Goal: Task Accomplishment & Management: Complete application form

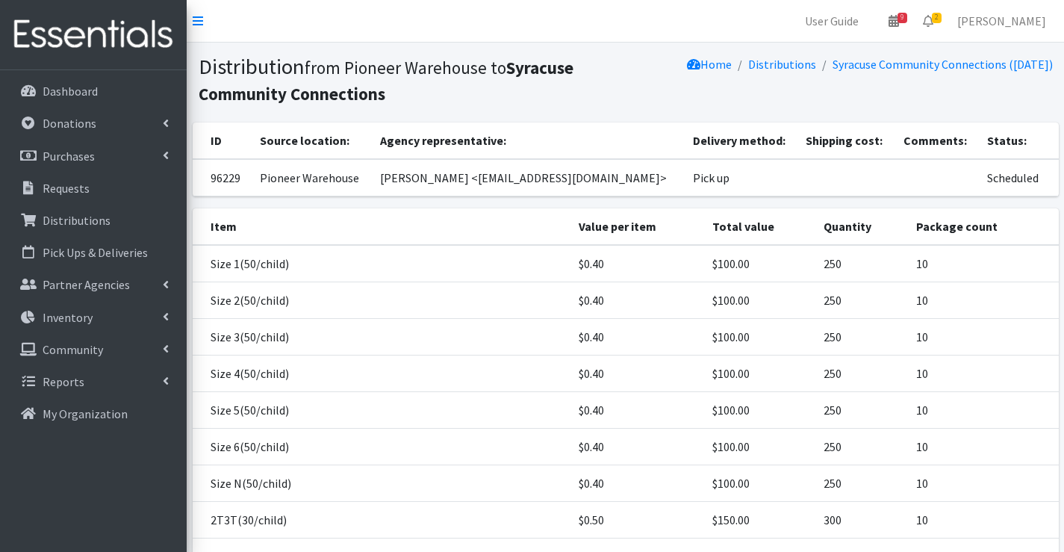
scroll to position [247, 0]
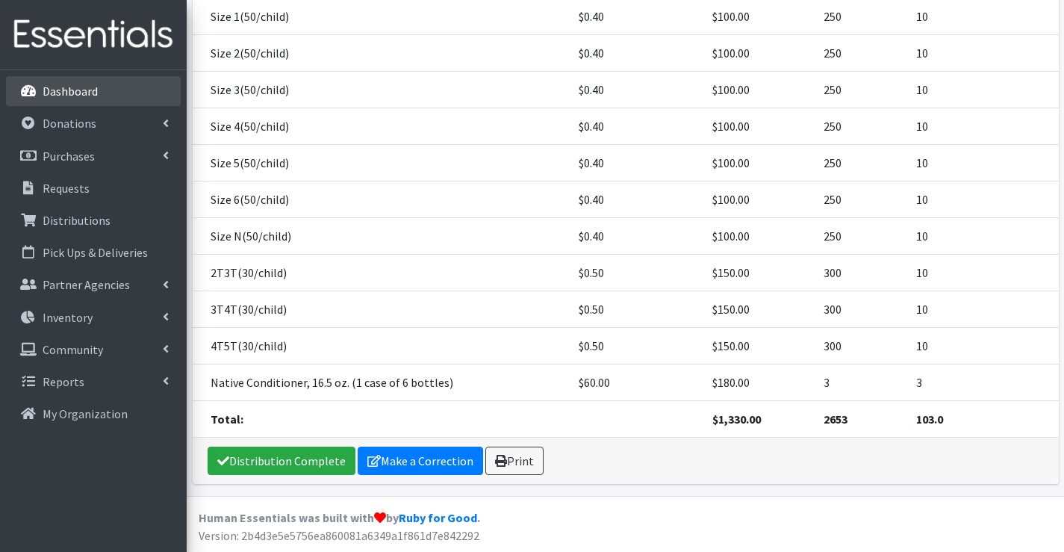
click at [84, 90] on p "Dashboard" at bounding box center [70, 91] width 55 height 15
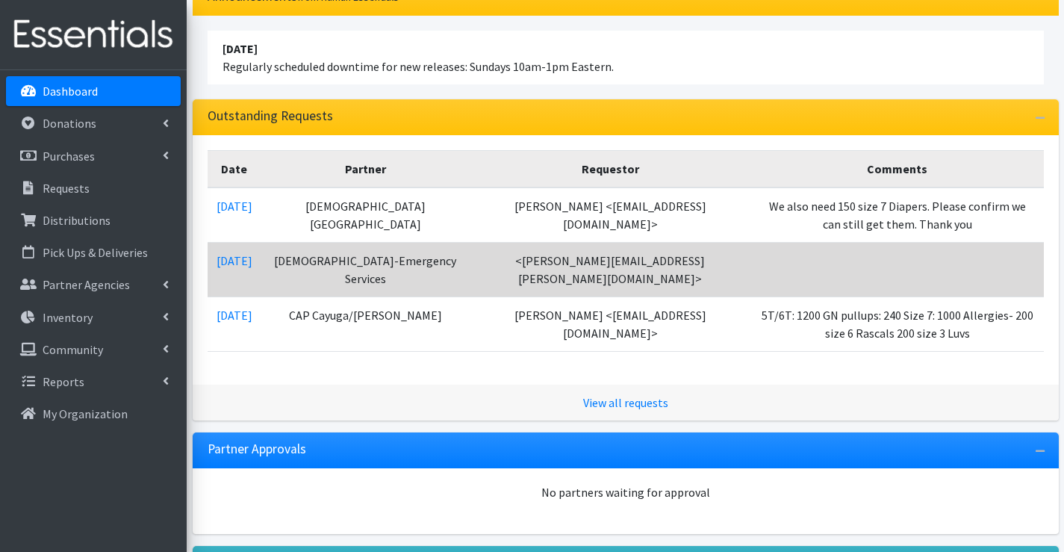
scroll to position [149, 0]
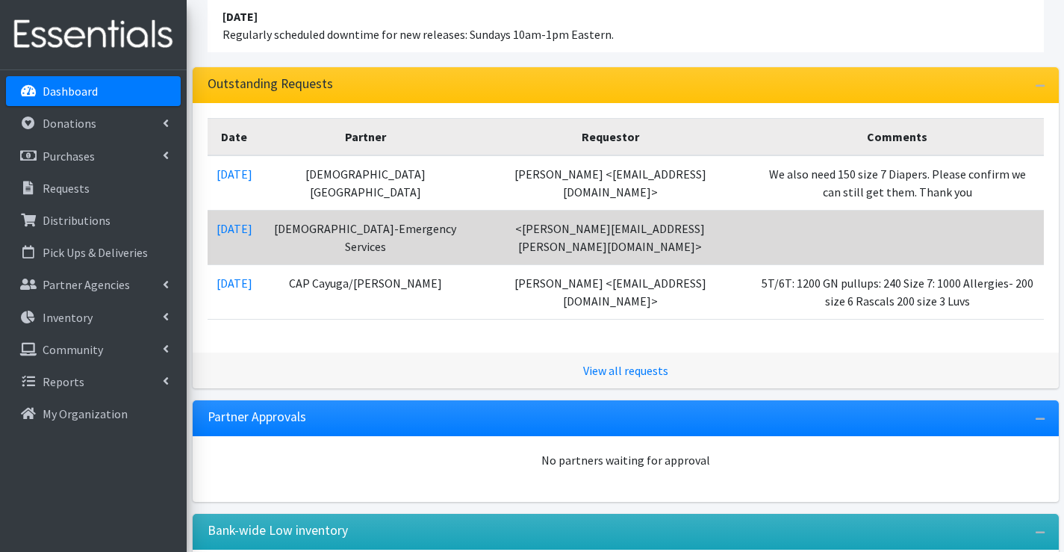
click at [238, 237] on td "[DATE]" at bounding box center [235, 237] width 54 height 55
click at [244, 231] on link "[DATE]" at bounding box center [235, 228] width 36 height 15
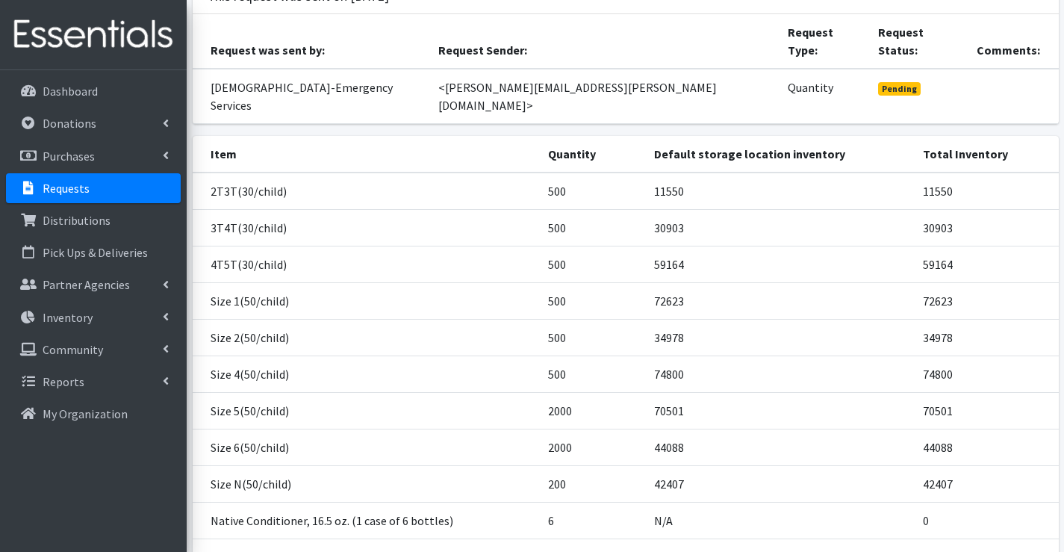
scroll to position [149, 0]
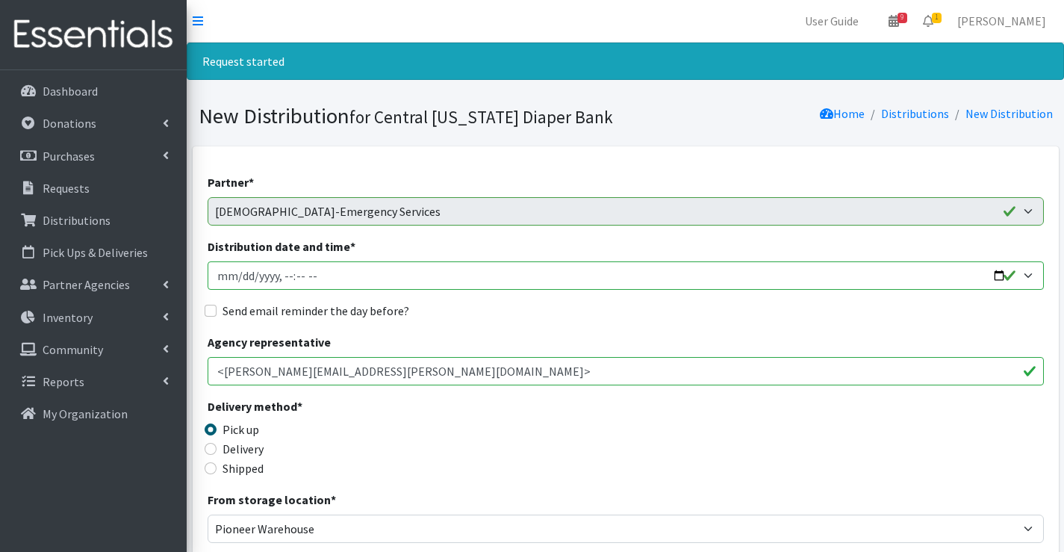
click at [231, 267] on input "Distribution date and time *" at bounding box center [626, 275] width 836 height 28
click at [230, 277] on input "Distribution date and time *" at bounding box center [626, 275] width 836 height 28
click at [242, 277] on input "Distribution date and time *" at bounding box center [626, 275] width 836 height 28
type input "2025-09-17T09:15"
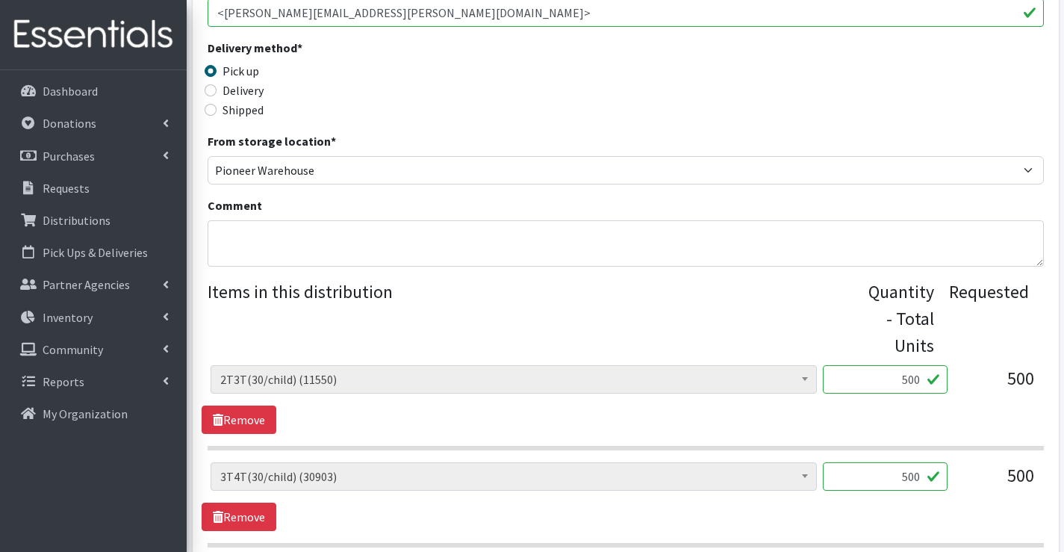
scroll to position [373, 0]
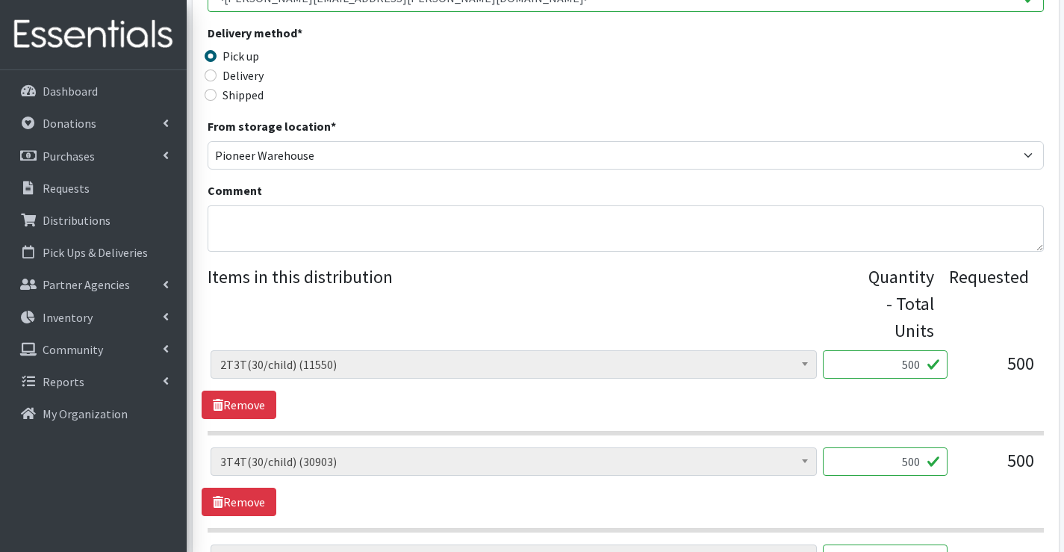
click at [910, 361] on input "500" at bounding box center [885, 364] width 125 height 28
type input "510"
click at [906, 461] on input "500" at bounding box center [885, 461] width 125 height 28
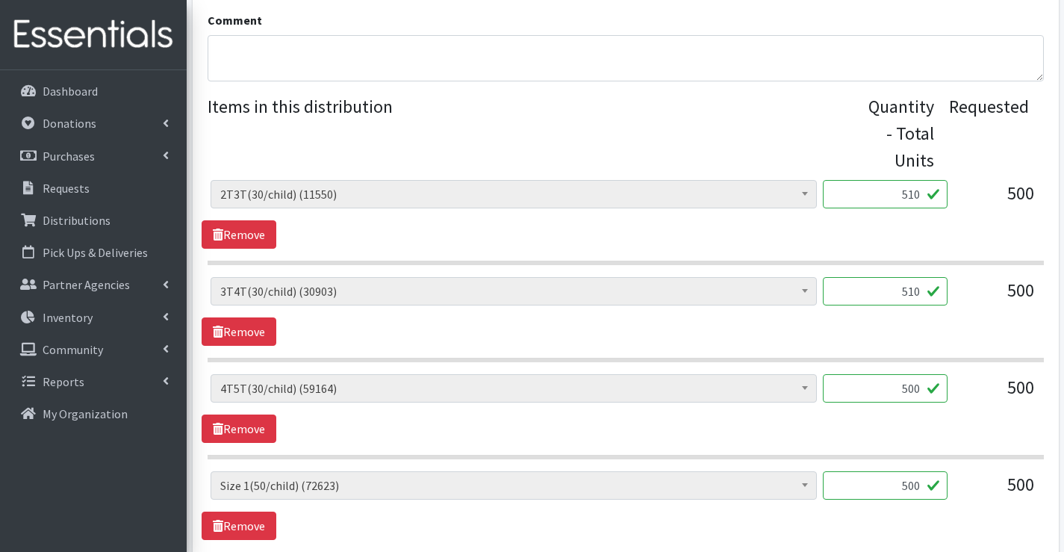
scroll to position [597, 0]
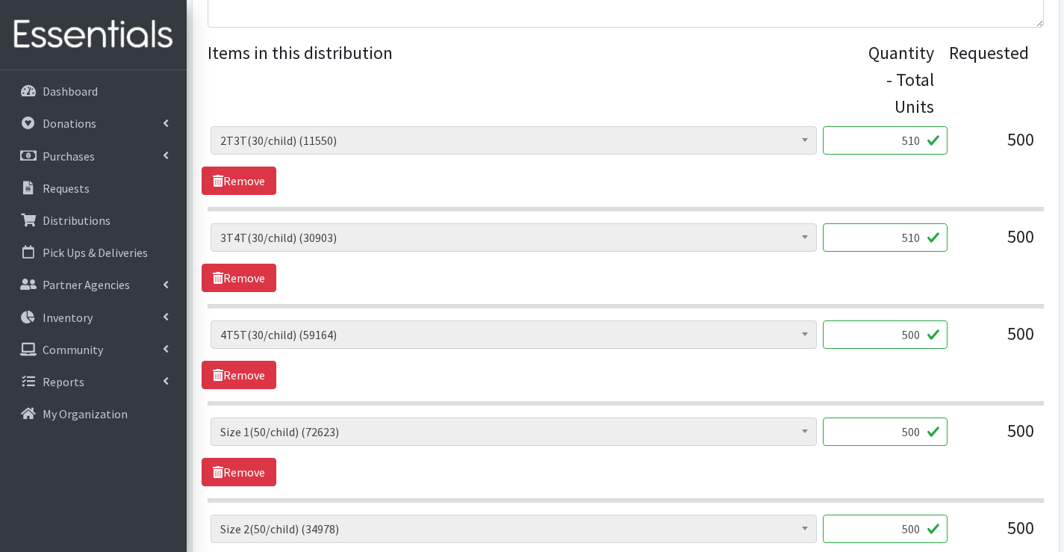
type input "510"
click at [906, 334] on input "500" at bounding box center [885, 334] width 125 height 28
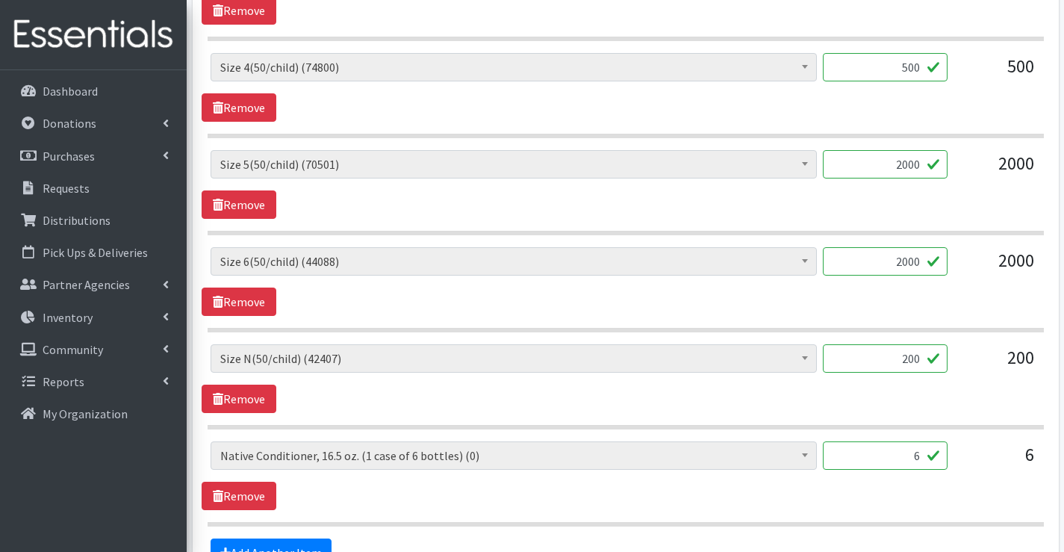
scroll to position [1195, 0]
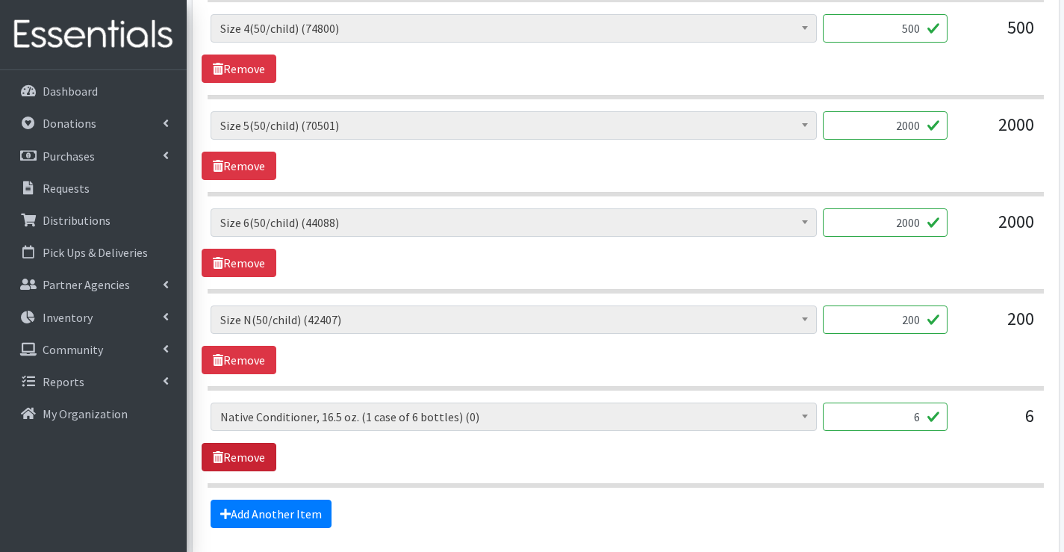
type input "510"
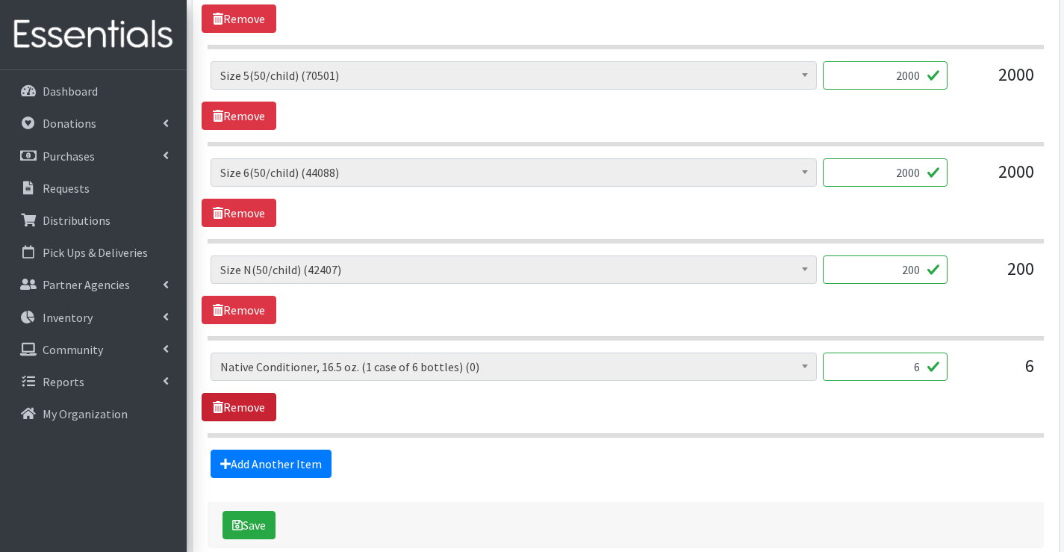
scroll to position [1324, 0]
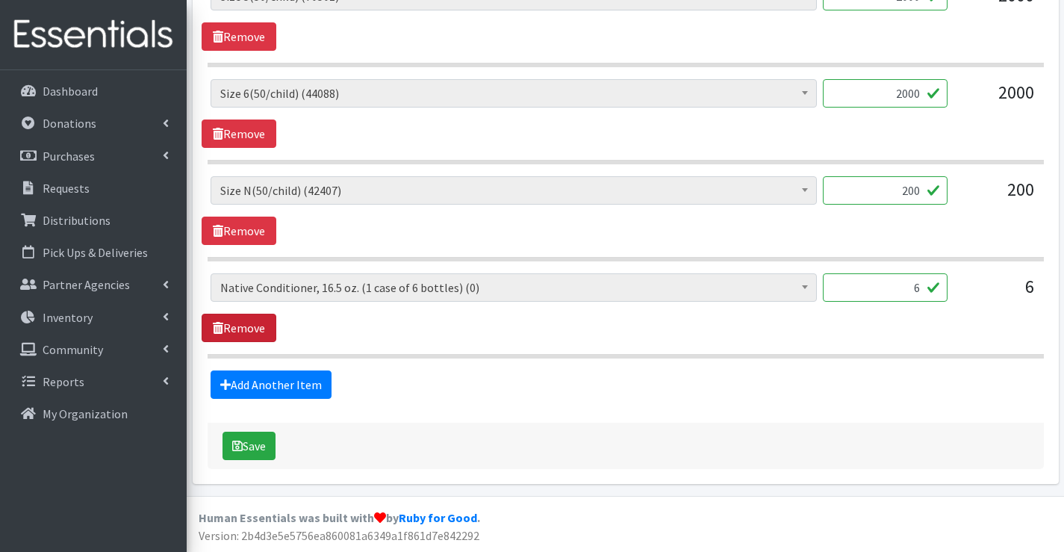
click at [227, 321] on link "Remove" at bounding box center [239, 328] width 75 height 28
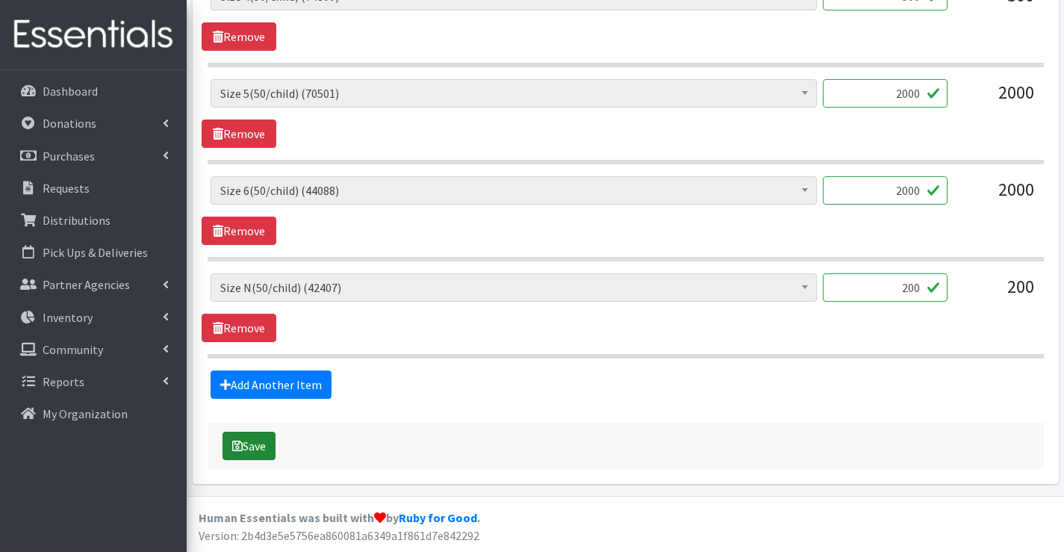
click at [254, 445] on button "Save" at bounding box center [249, 446] width 53 height 28
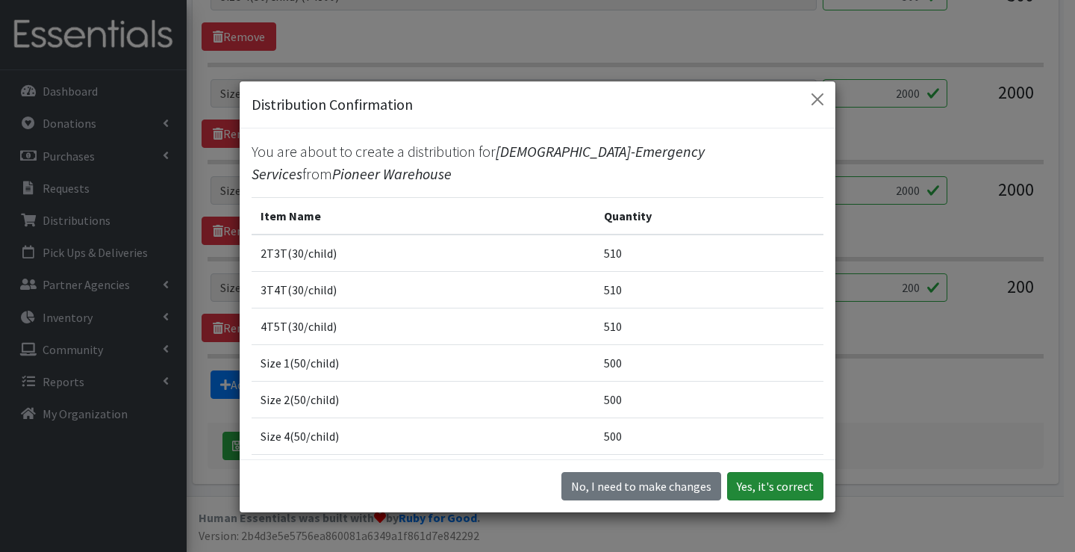
click at [777, 485] on button "Yes, it's correct" at bounding box center [775, 486] width 96 height 28
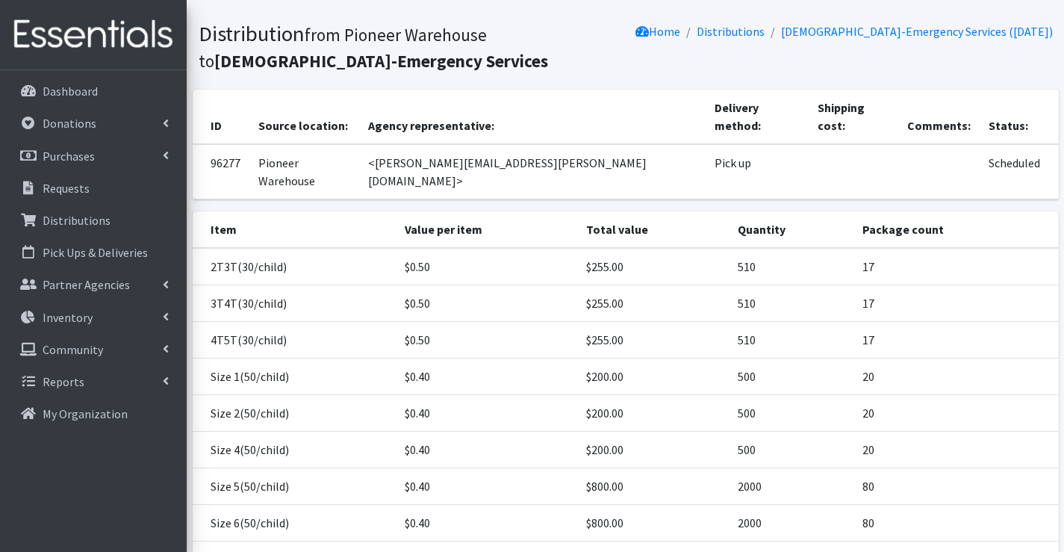
scroll to position [273, 0]
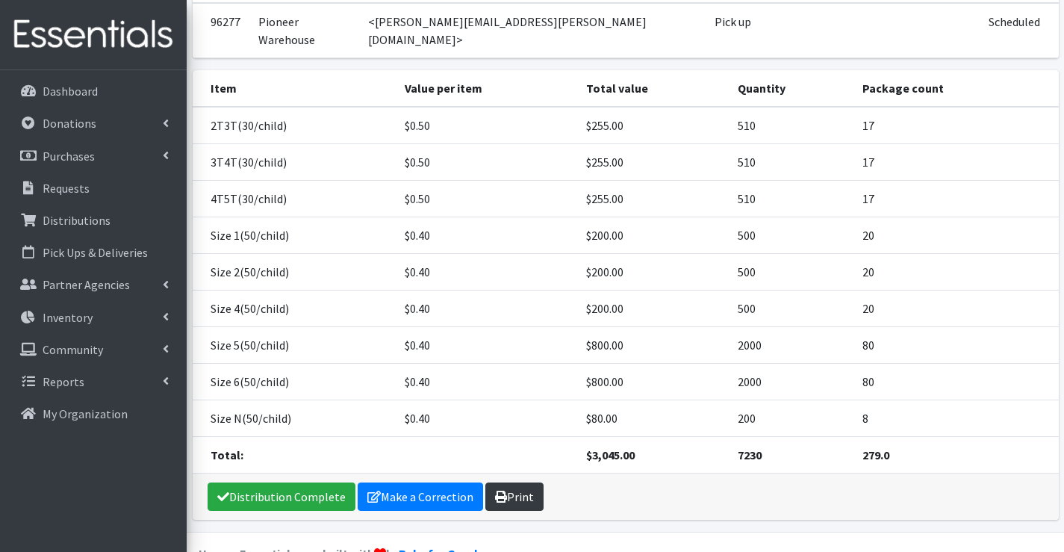
click at [516, 482] on link "Print" at bounding box center [514, 496] width 58 height 28
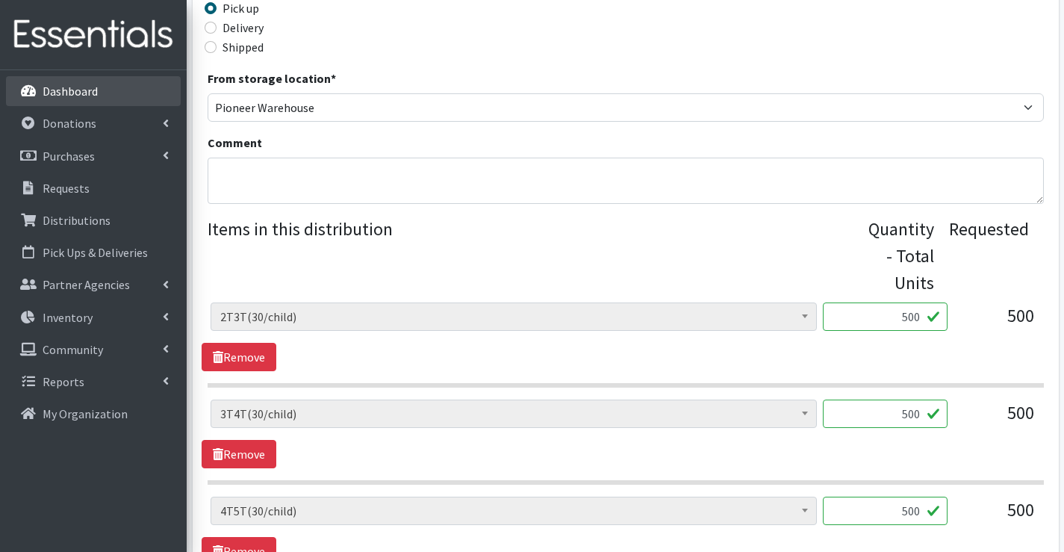
click at [66, 87] on p "Dashboard" at bounding box center [70, 91] width 55 height 15
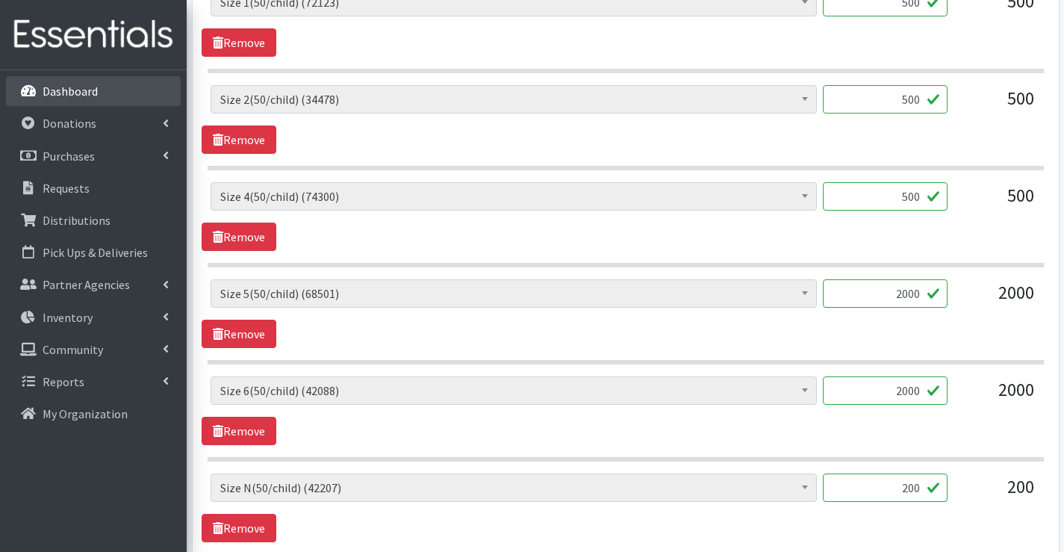
scroll to position [1227, 0]
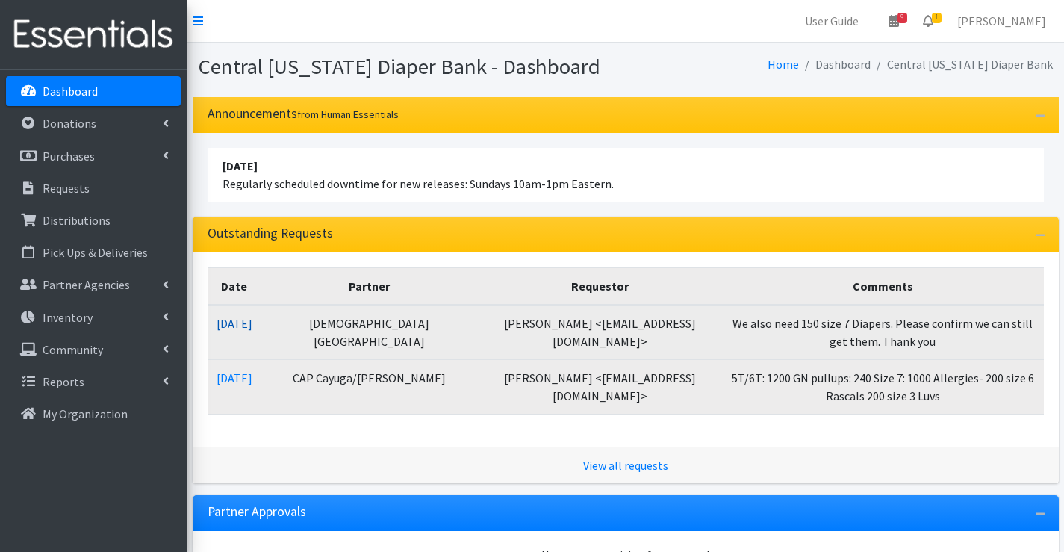
click at [234, 320] on link "[DATE]" at bounding box center [235, 323] width 36 height 15
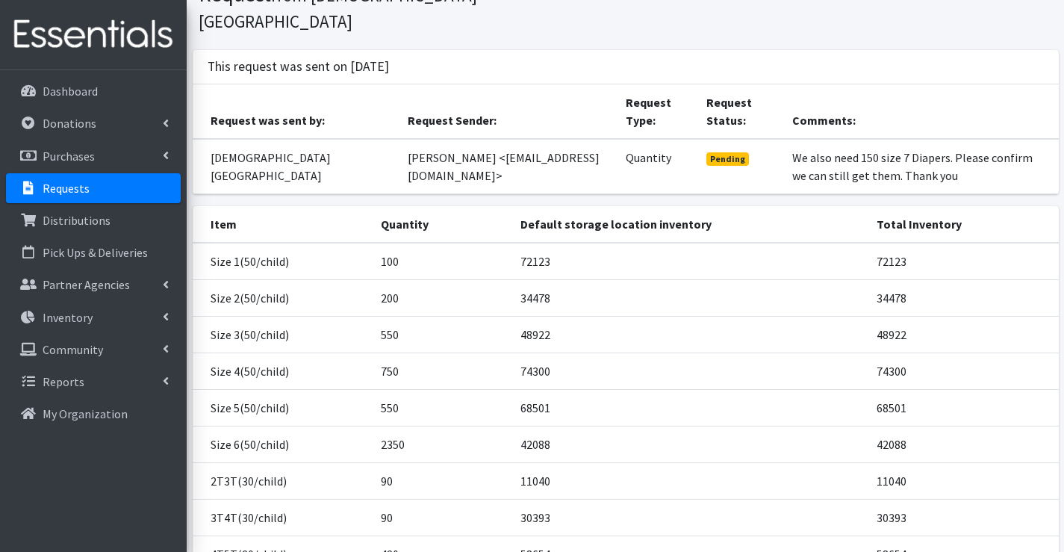
scroll to position [219, 0]
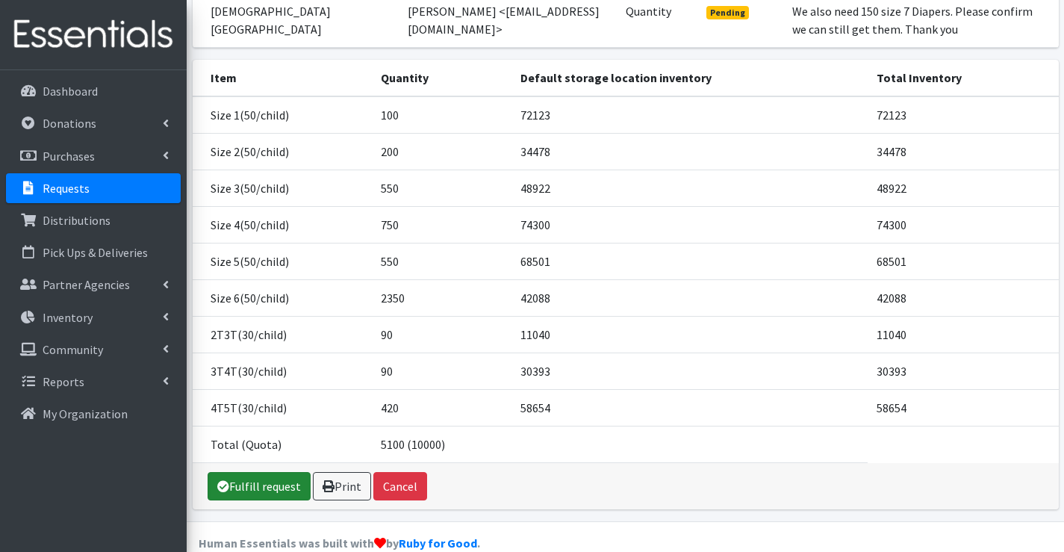
click at [226, 472] on link "Fulfill request" at bounding box center [259, 486] width 103 height 28
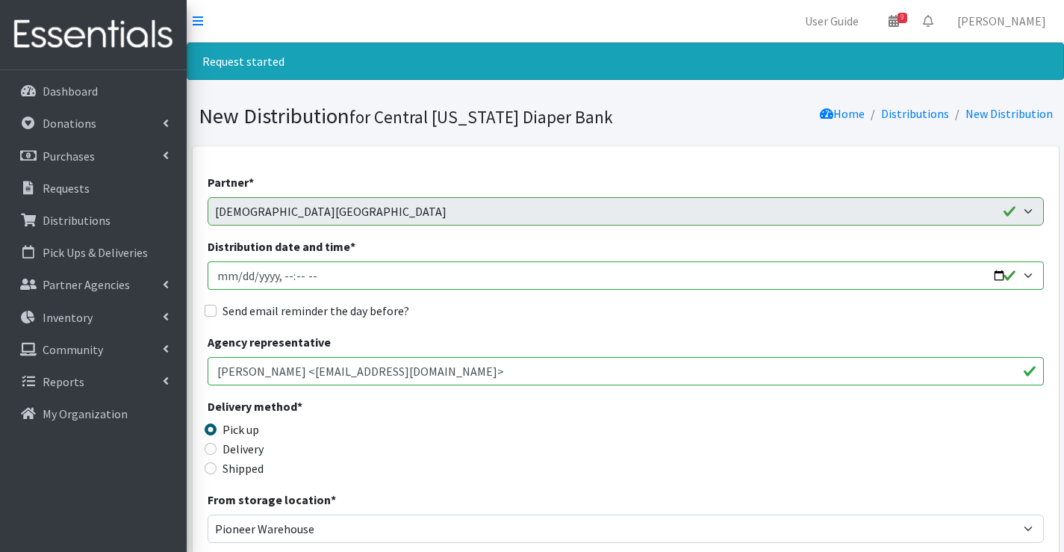
click at [238, 274] on input "Distribution date and time *" at bounding box center [626, 275] width 836 height 28
type input "[DATE]T10:30"
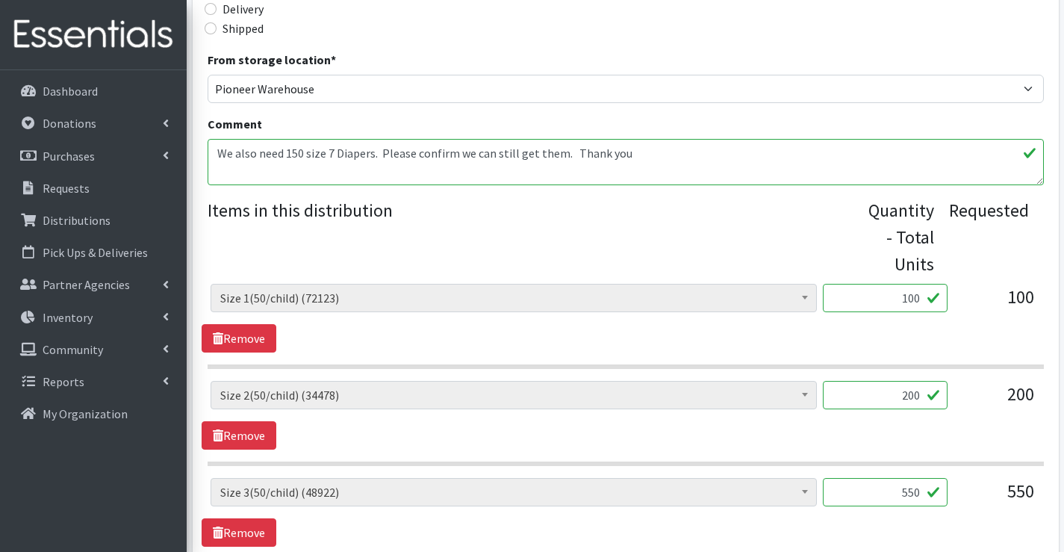
scroll to position [448, 0]
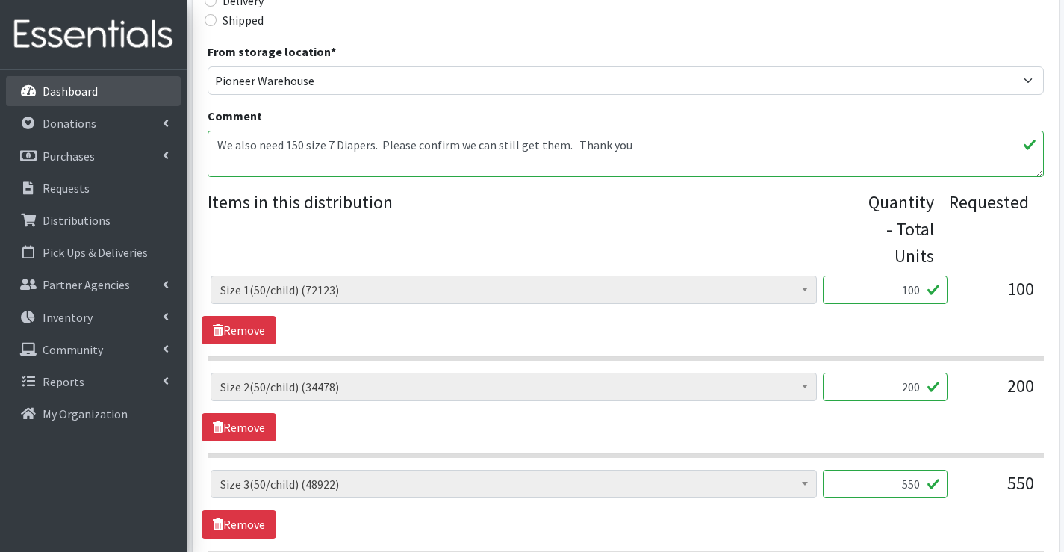
drag, startPoint x: 632, startPoint y: 140, endPoint x: 125, endPoint y: 105, distance: 508.9
click at [125, 105] on div "User Guide 9 9 Pick-ups remaining this week View Calendar 0 Requests 0 Partner …" at bounding box center [532, 441] width 1064 height 1779
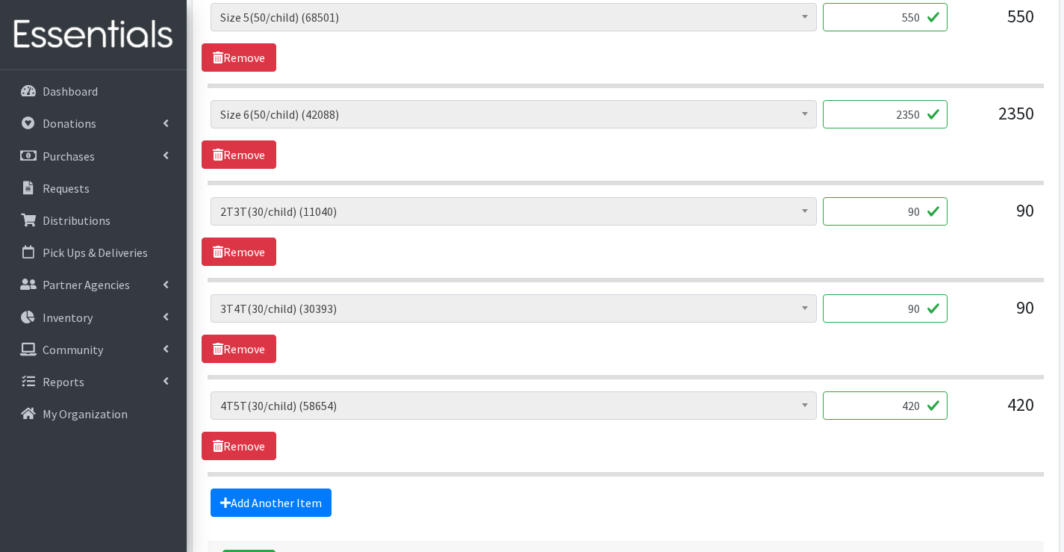
scroll to position [1195, 0]
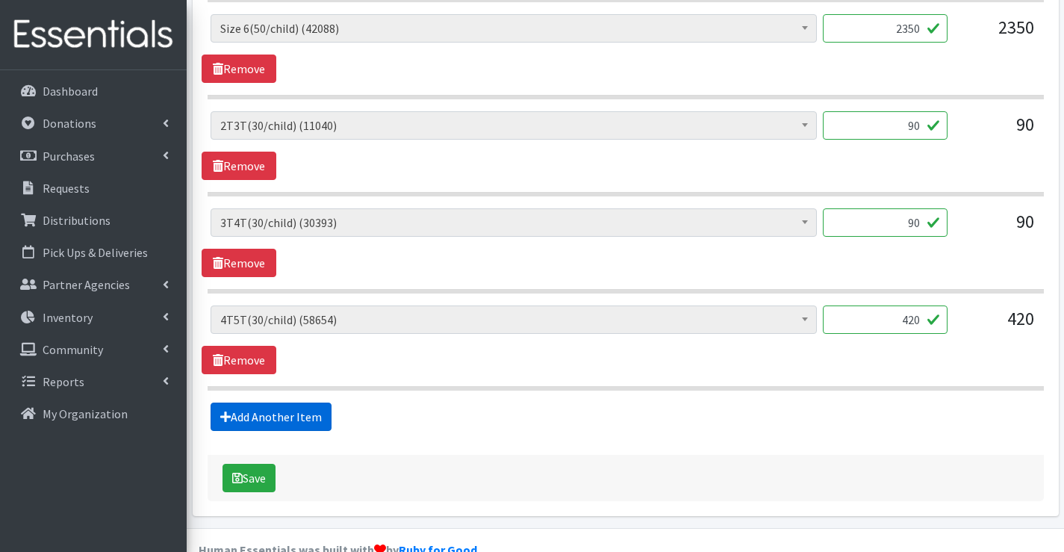
click at [228, 409] on link "Add Another Item" at bounding box center [271, 416] width 121 height 28
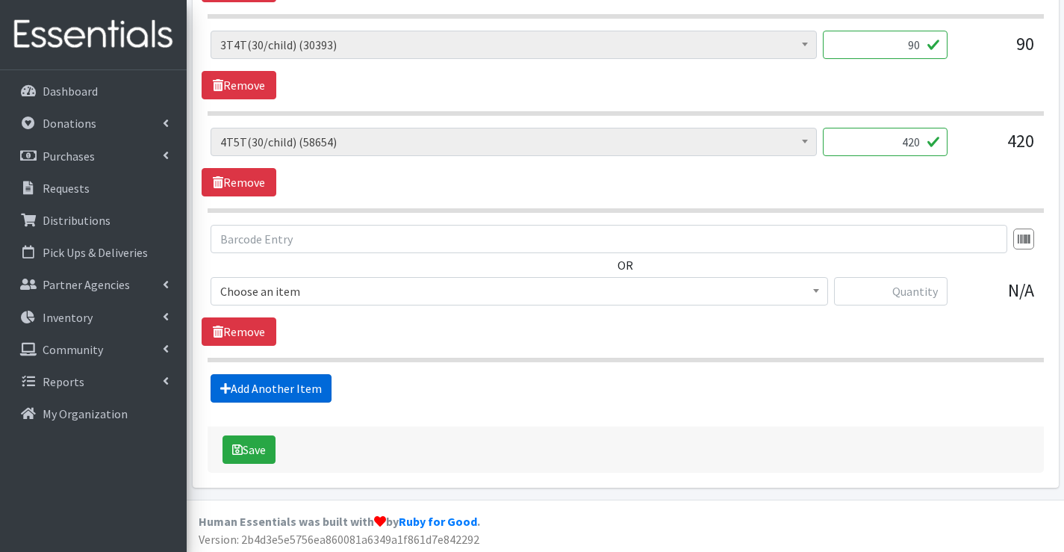
scroll to position [1376, 0]
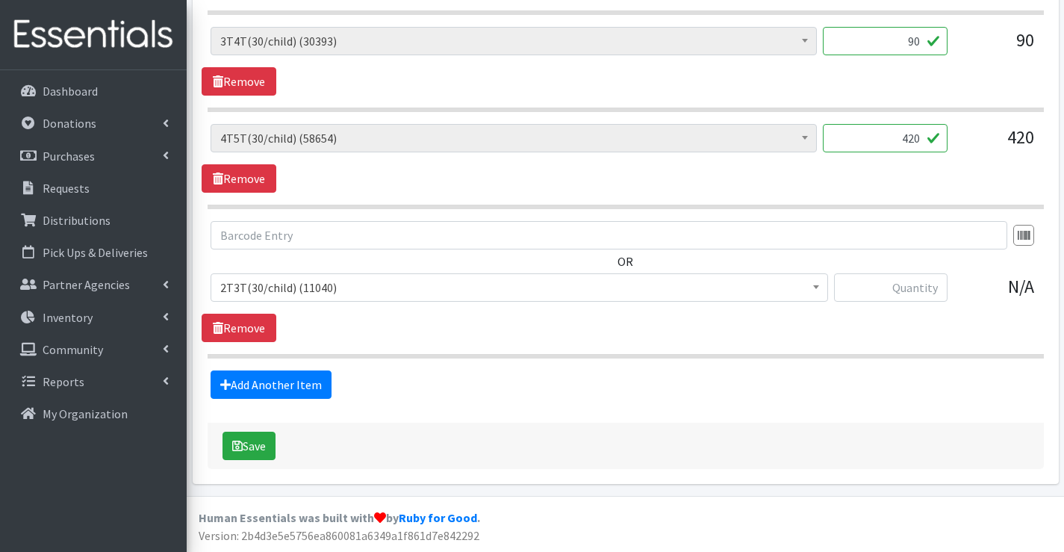
click at [276, 287] on span "2T3T(30/child) (11040)" at bounding box center [519, 287] width 598 height 21
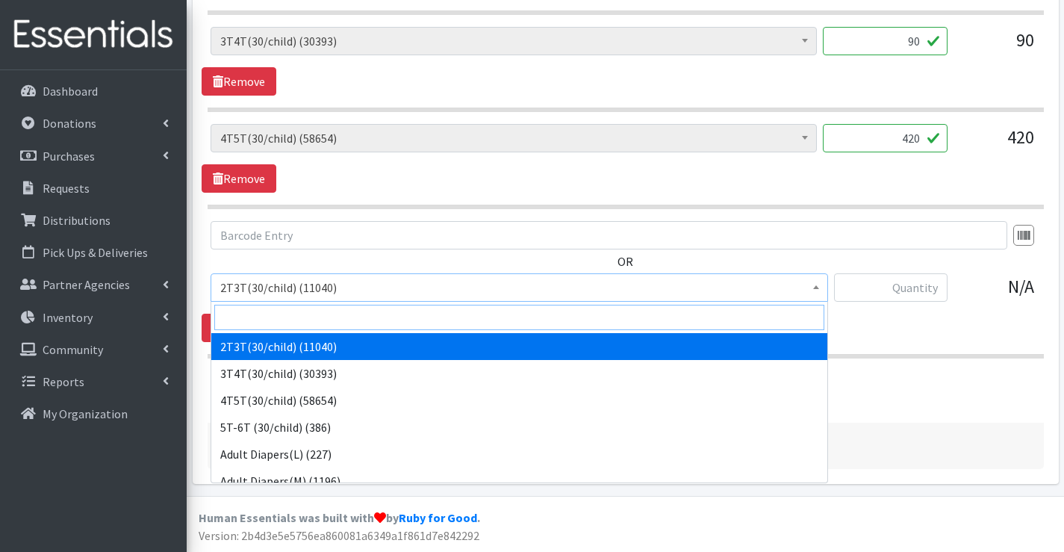
click at [264, 312] on input "search" at bounding box center [519, 317] width 610 height 25
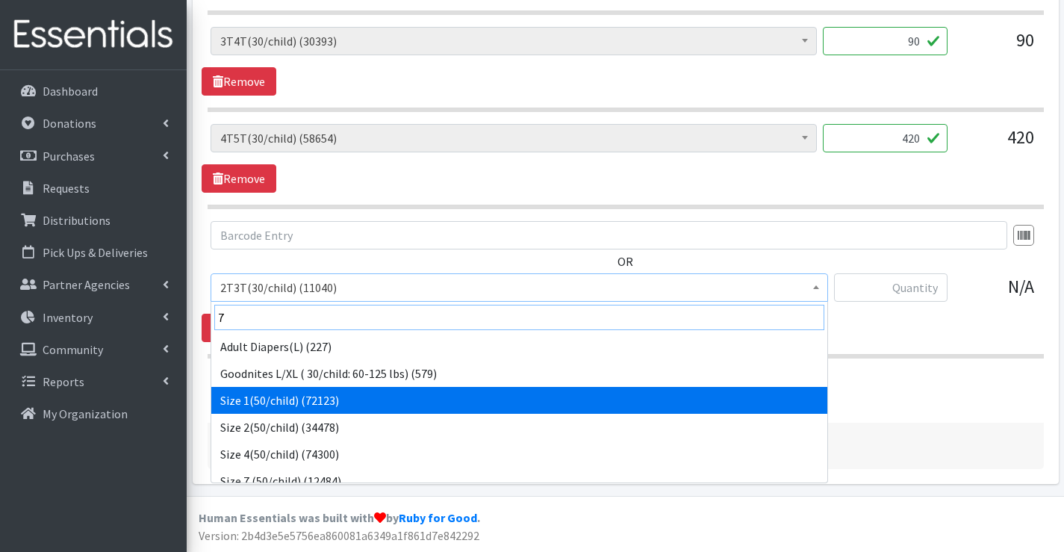
scroll to position [66, 0]
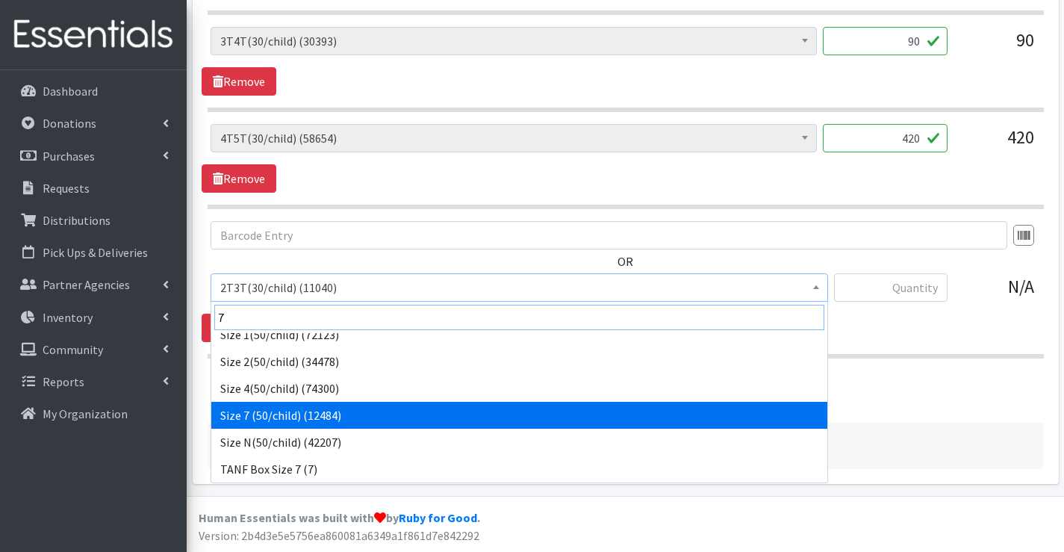
type input "7"
select select "6752"
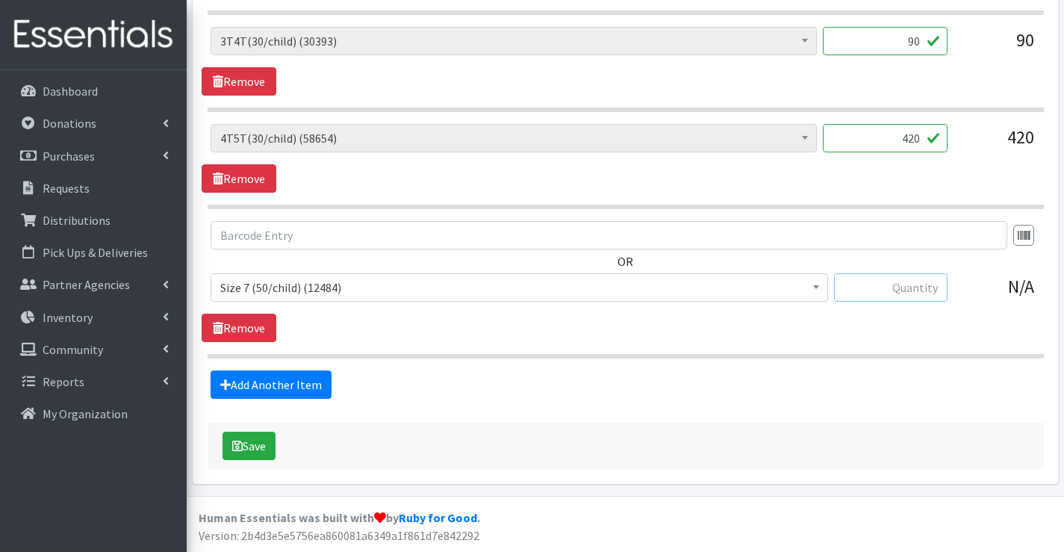
click at [912, 279] on input "text" at bounding box center [891, 287] width 114 height 28
type input "150"
click at [264, 442] on button "Save" at bounding box center [249, 446] width 53 height 28
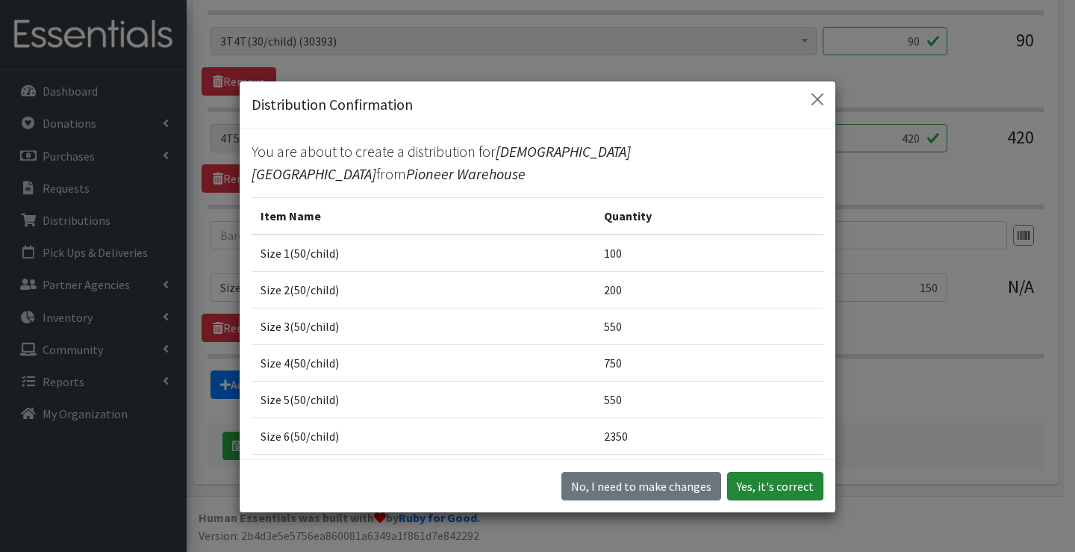
click at [762, 488] on button "Yes, it's correct" at bounding box center [775, 486] width 96 height 28
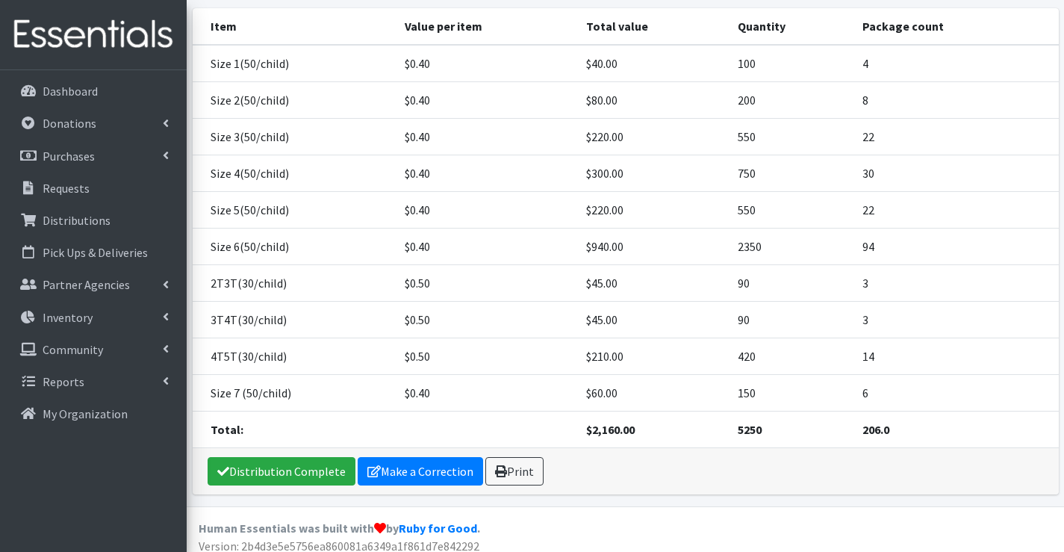
scroll to position [309, 0]
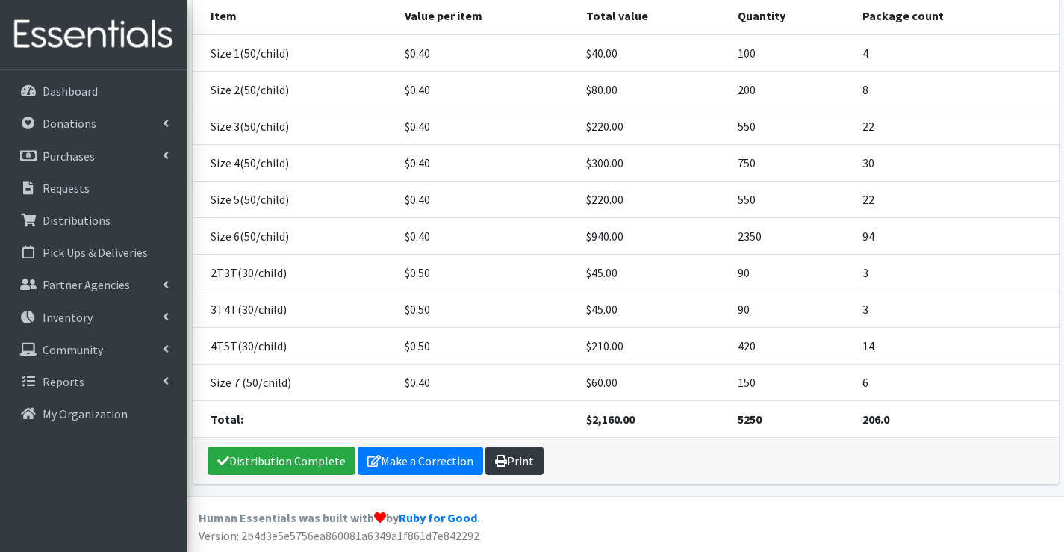
click at [495, 459] on icon at bounding box center [501, 461] width 12 height 12
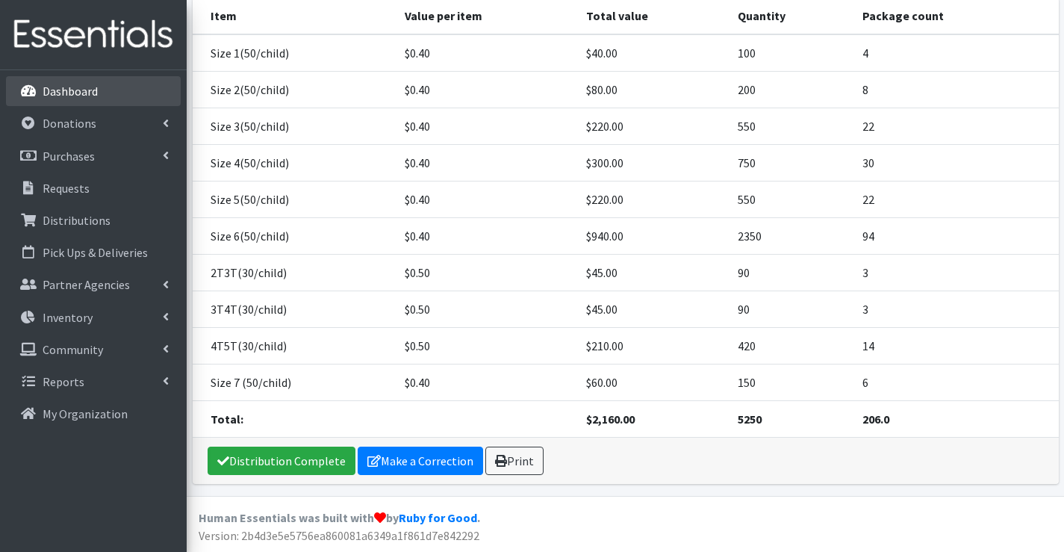
click at [97, 76] on link "Dashboard" at bounding box center [93, 91] width 175 height 30
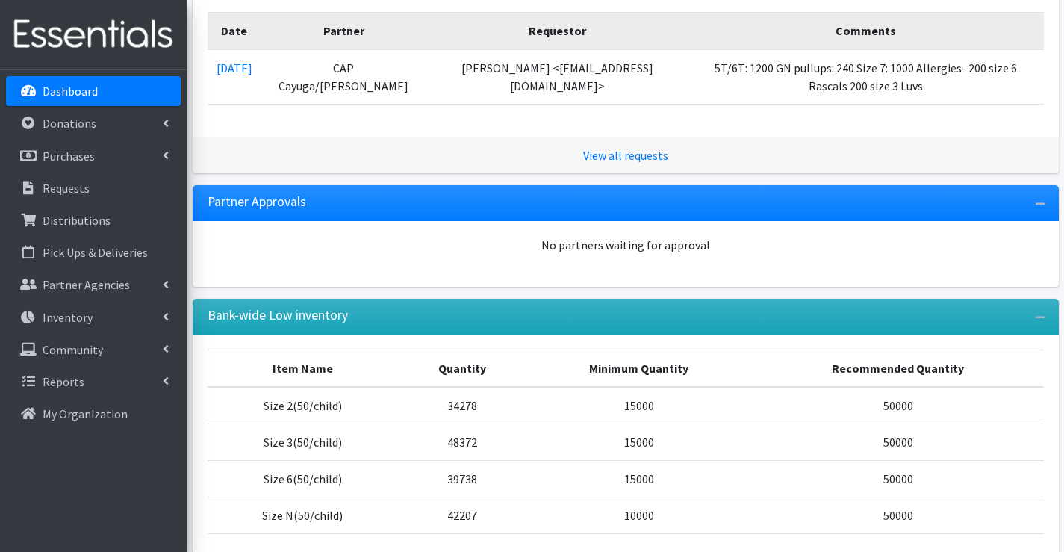
scroll to position [114, 0]
